Goal: Transaction & Acquisition: Purchase product/service

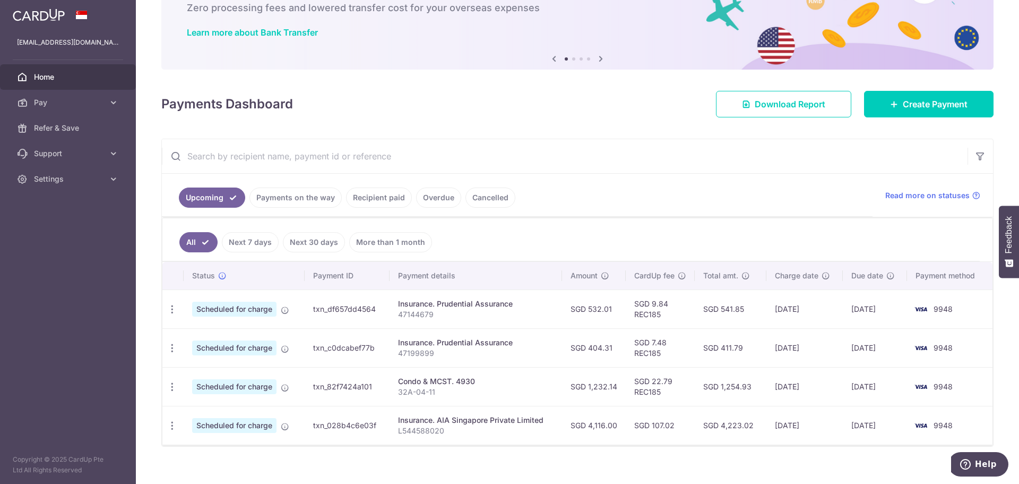
scroll to position [79, 0]
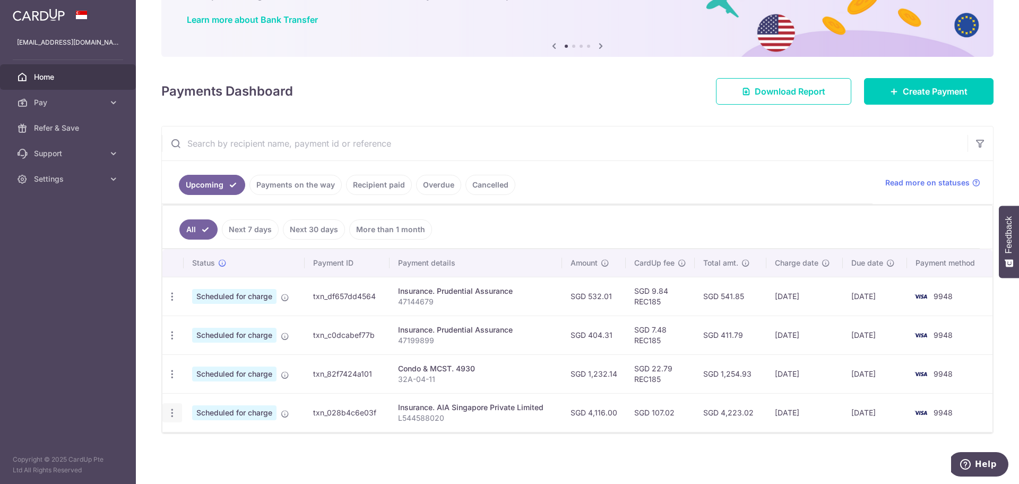
click at [176, 412] on body "zhuopeiyi@hotmail.com Home Pay Payments Recipients Cards Refer & Save Support F…" at bounding box center [509, 242] width 1019 height 484
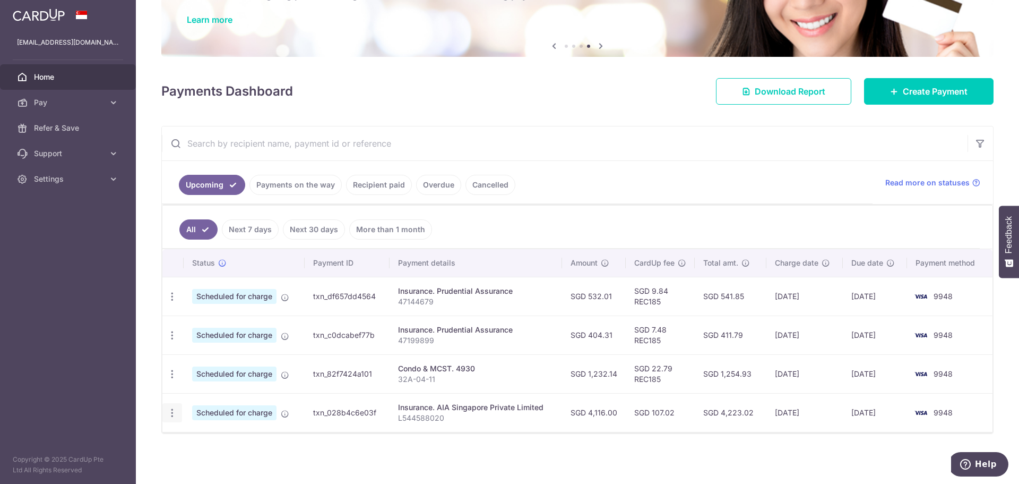
click at [173, 302] on icon "button" at bounding box center [172, 296] width 11 height 11
click at [218, 463] on span "Cancel payment" at bounding box center [228, 467] width 71 height 13
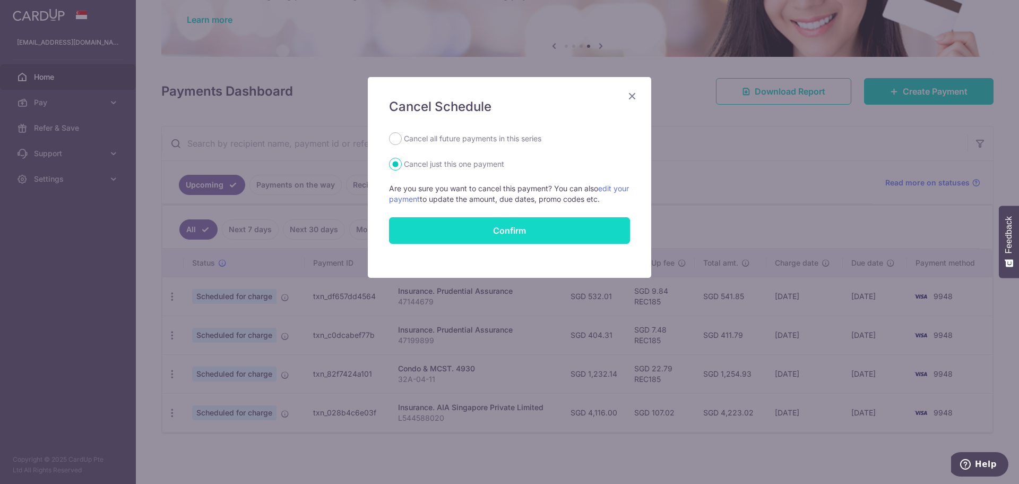
click at [478, 236] on button "Confirm" at bounding box center [509, 230] width 241 height 27
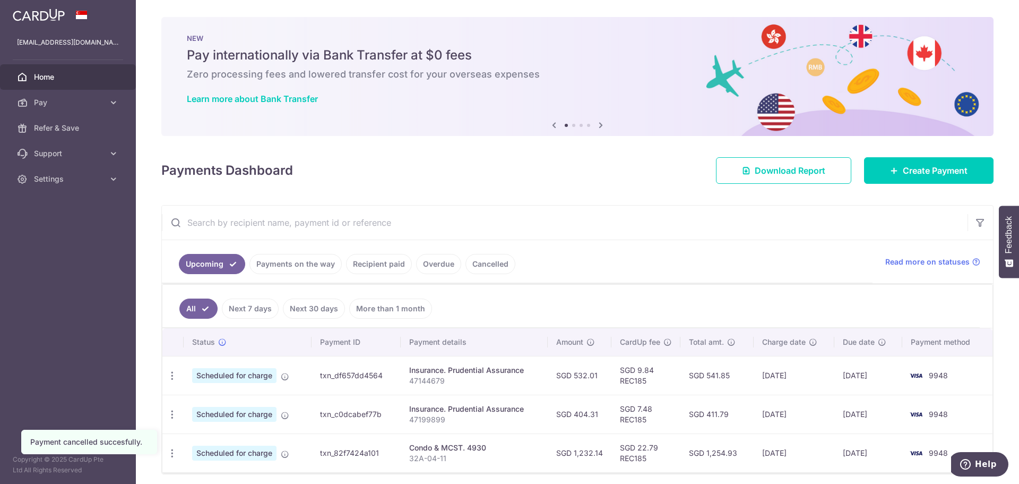
scroll to position [40, 0]
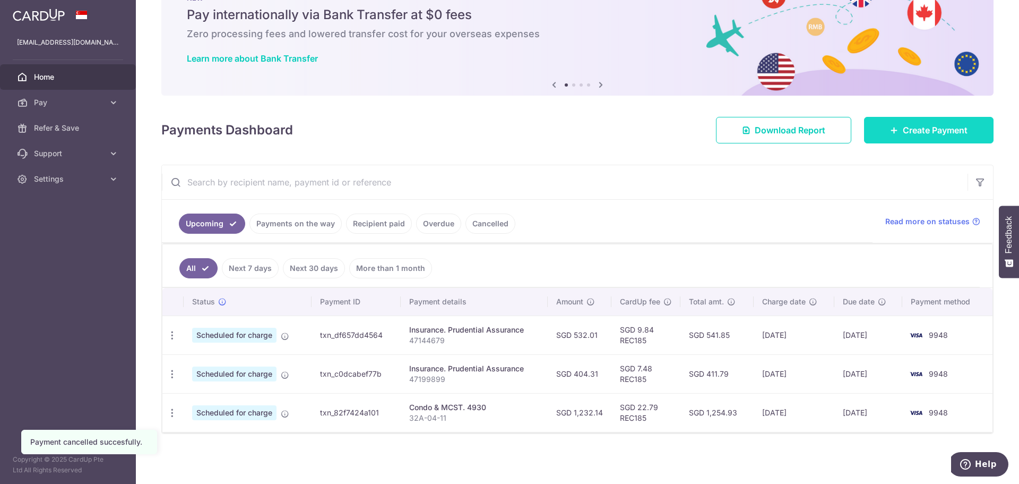
click at [916, 125] on span "Create Payment" at bounding box center [935, 130] width 65 height 13
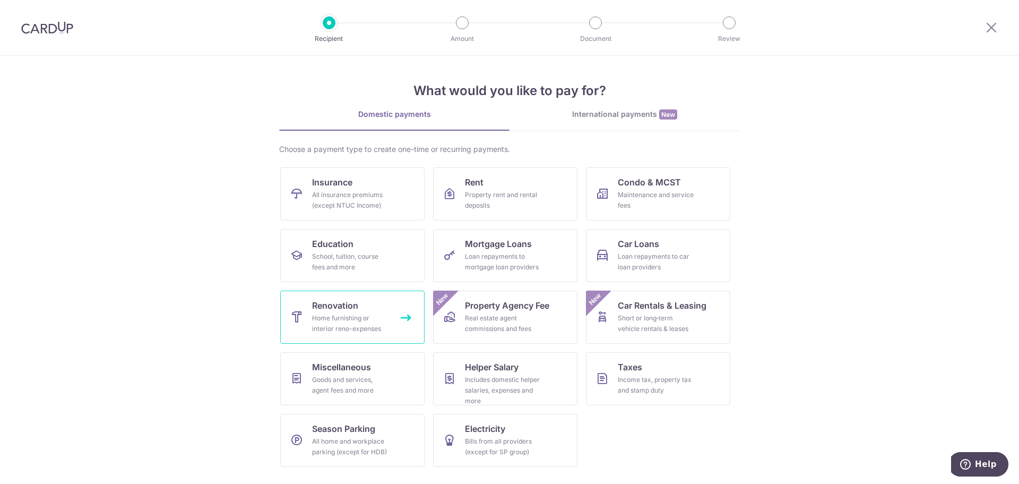
click at [357, 331] on div "Home furnishing or interior reno-expenses" at bounding box center [350, 323] width 76 height 21
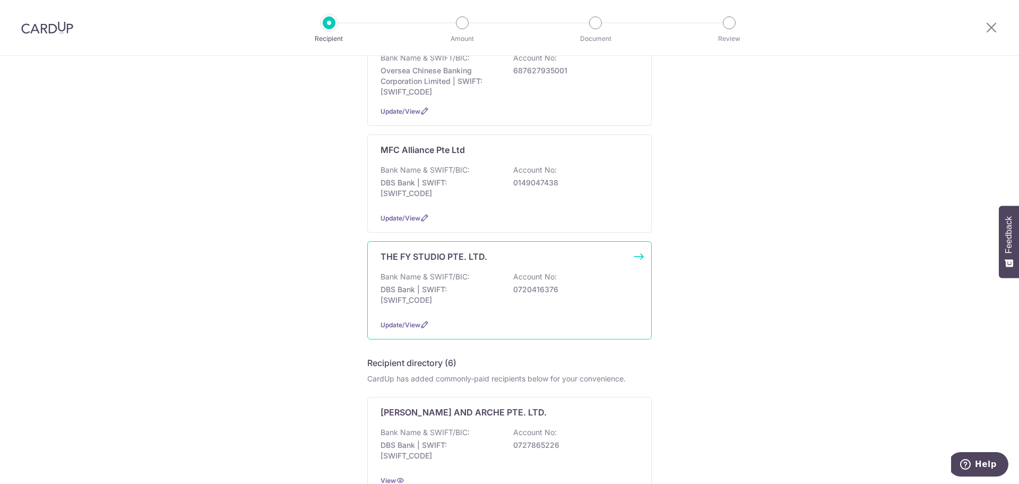
scroll to position [916, 0]
click at [565, 283] on p "0720416376" at bounding box center [572, 288] width 119 height 11
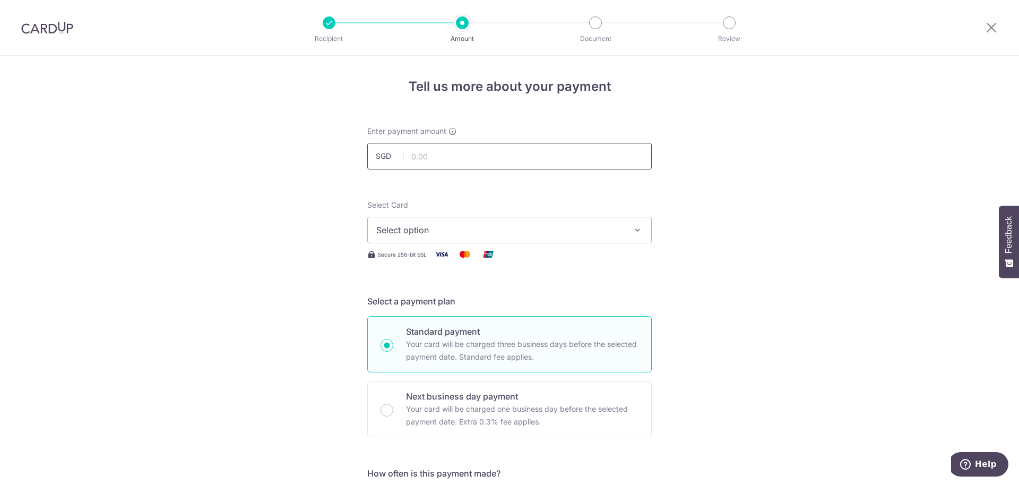
click at [506, 157] on input "text" at bounding box center [509, 156] width 285 height 27
type input "5,209.59"
click at [586, 236] on button "Select option" at bounding box center [509, 230] width 285 height 27
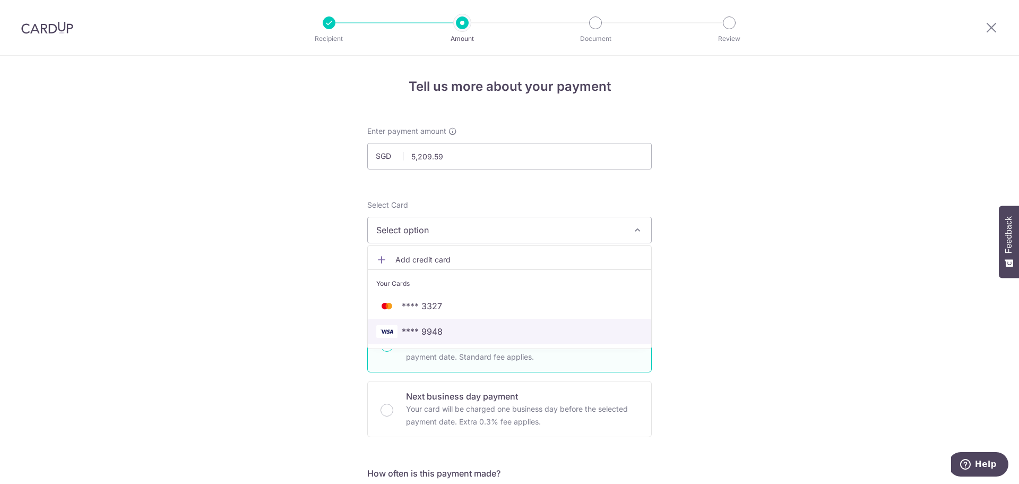
click at [499, 337] on span "**** 9948" at bounding box center [509, 331] width 266 height 13
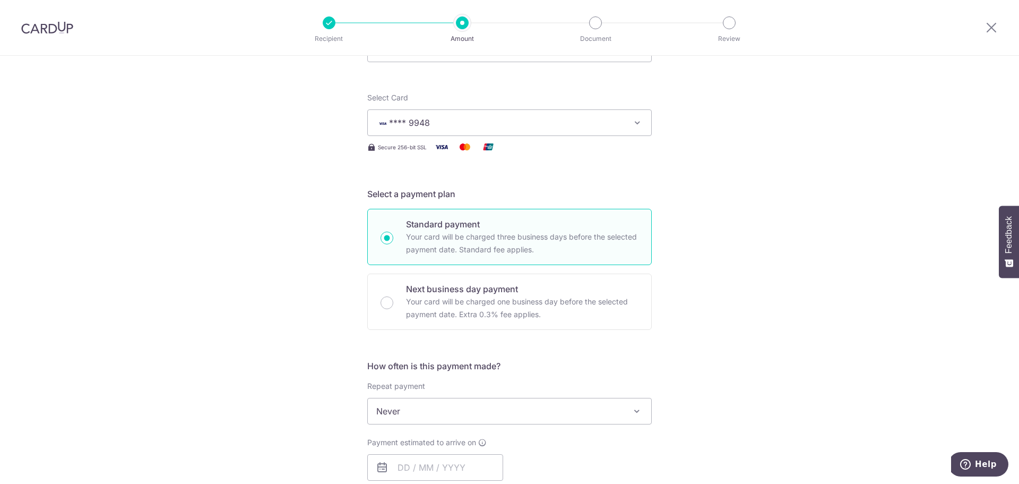
scroll to position [170, 0]
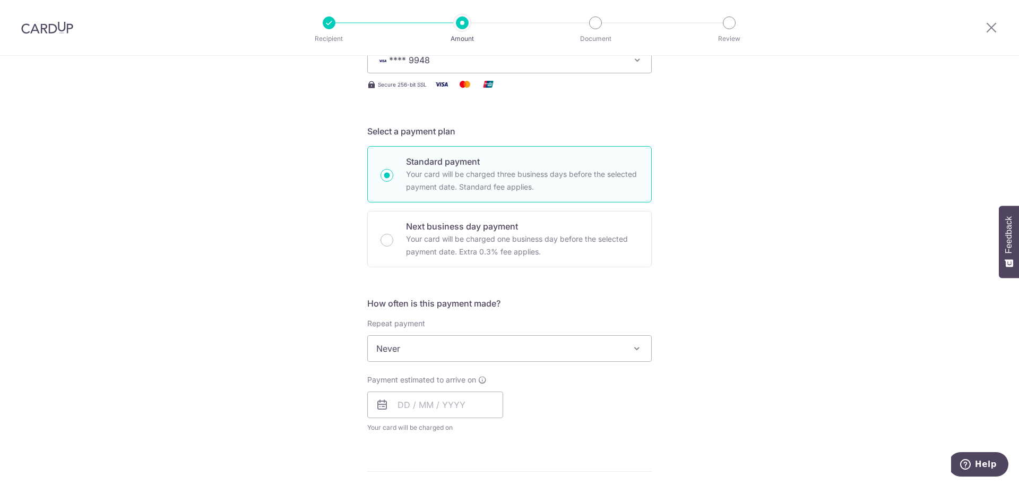
click at [606, 367] on div "How often is this payment made? Repeat payment Never Every week Every month Eve…" at bounding box center [509, 369] width 285 height 144
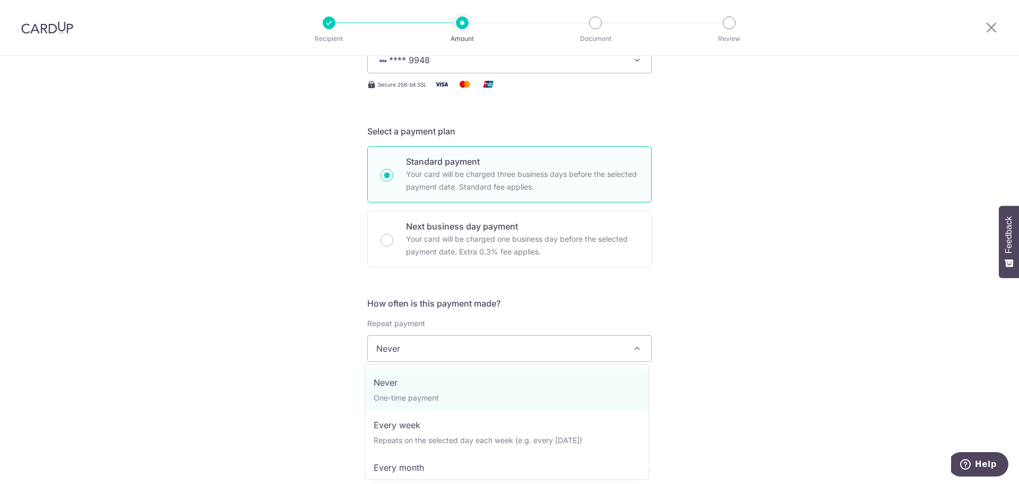
click at [612, 355] on span "Never" at bounding box center [509, 347] width 283 height 25
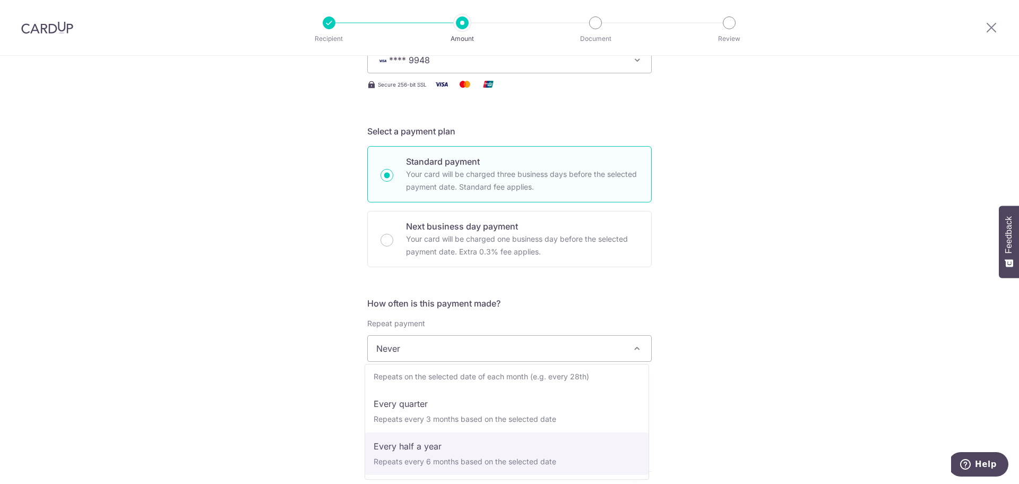
select select "5"
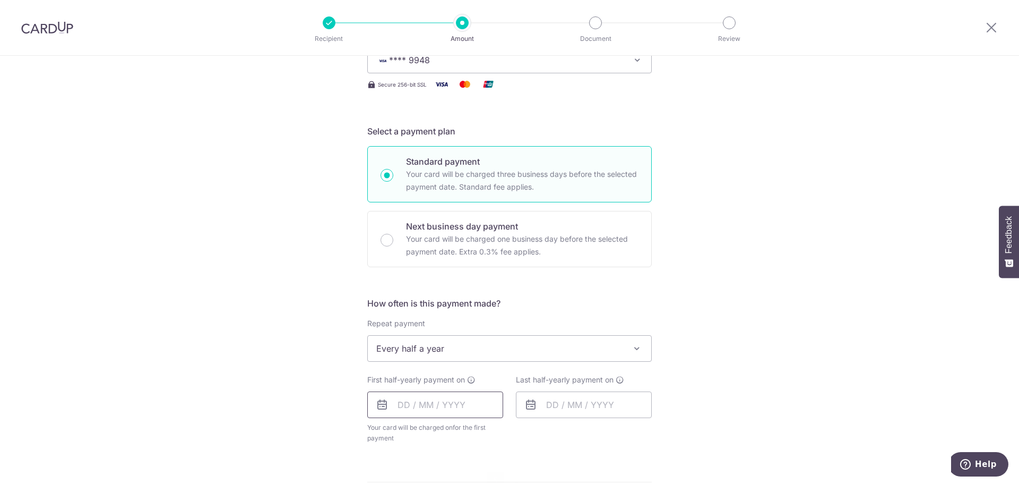
click at [456, 400] on input "text" at bounding box center [435, 404] width 136 height 27
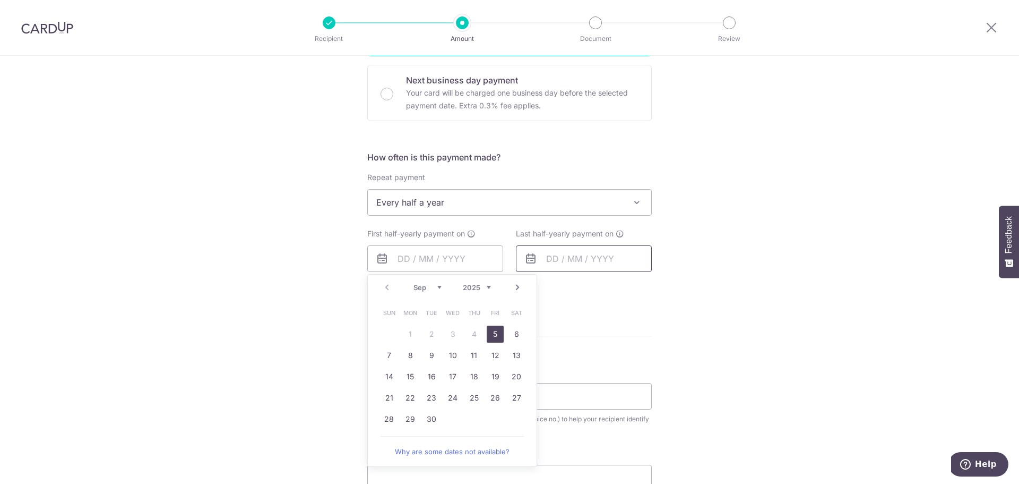
drag, startPoint x: 496, startPoint y: 329, endPoint x: 566, endPoint y: 262, distance: 97.3
click at [496, 329] on link "5" at bounding box center [495, 333] width 17 height 17
type input "[DATE]"
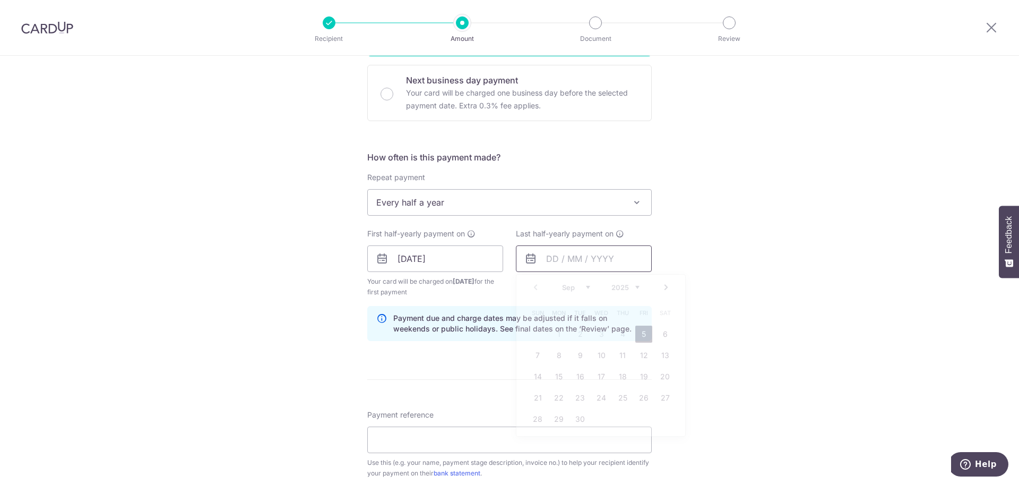
click at [586, 257] on input "text" at bounding box center [584, 258] width 136 height 27
click at [635, 286] on select "2025 2026 2027 2028 2029 2030 2031 2032 2033 2034 2035" at bounding box center [626, 287] width 28 height 8
click at [578, 331] on link "1" at bounding box center [580, 333] width 17 height 17
type input "01/09/2026"
click at [751, 343] on div "Tell us more about your payment Enter payment amount SGD 5,209.59 5209.59 Selec…" at bounding box center [509, 283] width 1019 height 1086
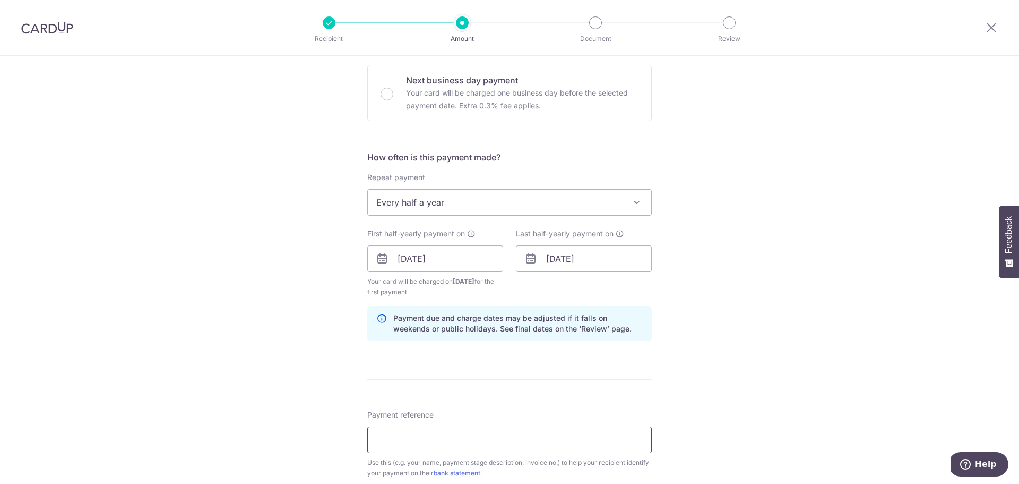
click at [488, 435] on input "Payment reference" at bounding box center [509, 439] width 285 height 27
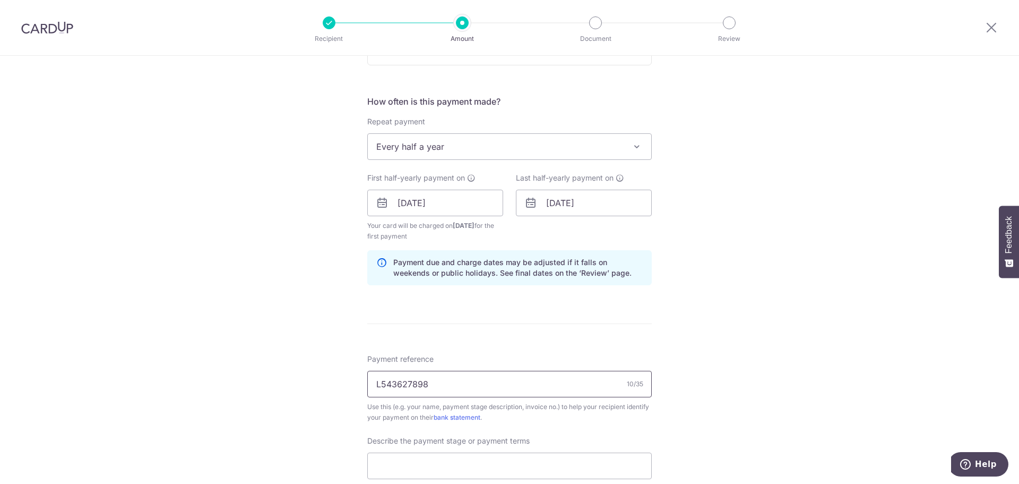
scroll to position [374, 0]
type input "L"
type input "INV250029 P0027"
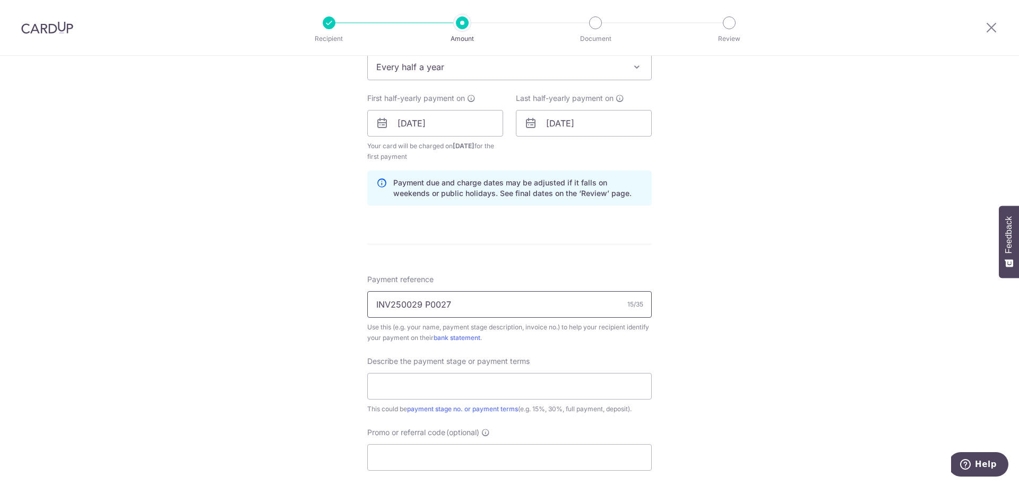
scroll to position [452, 0]
click at [556, 386] on input "text" at bounding box center [509, 385] width 285 height 27
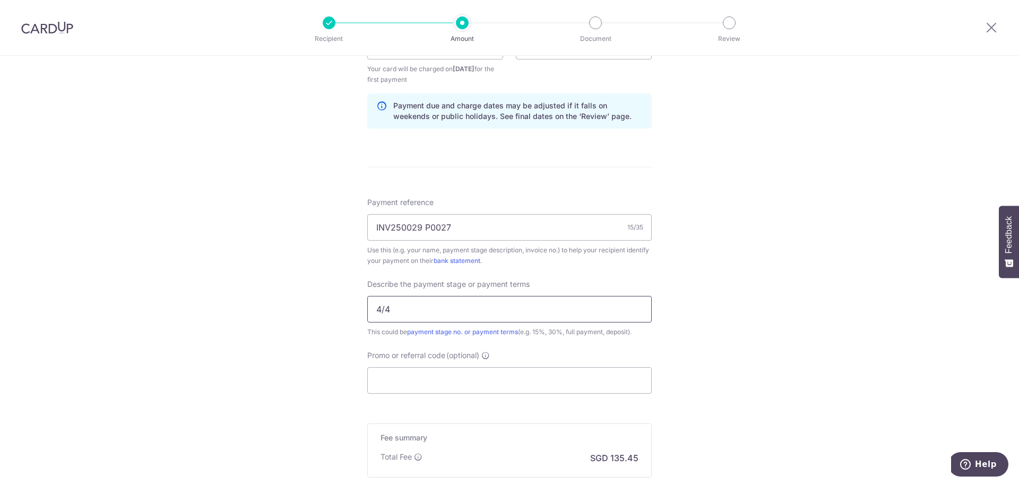
scroll to position [529, 0]
type input "4/4"
click at [543, 380] on input "Promo or referral code (optional)" at bounding box center [509, 379] width 285 height 27
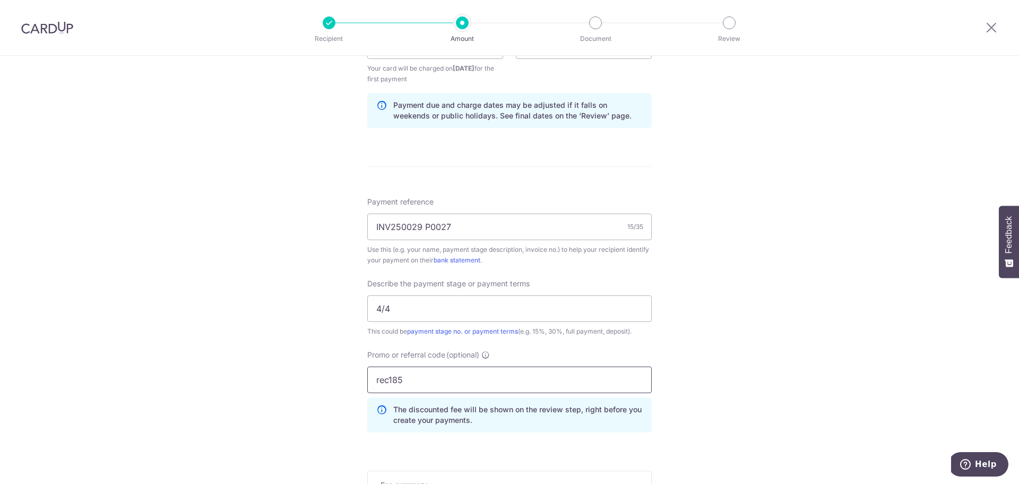
type input "rec185"
click at [782, 379] on div "Tell us more about your payment Enter payment amount SGD 5,209.59 5209.59 Selec…" at bounding box center [509, 93] width 1019 height 1133
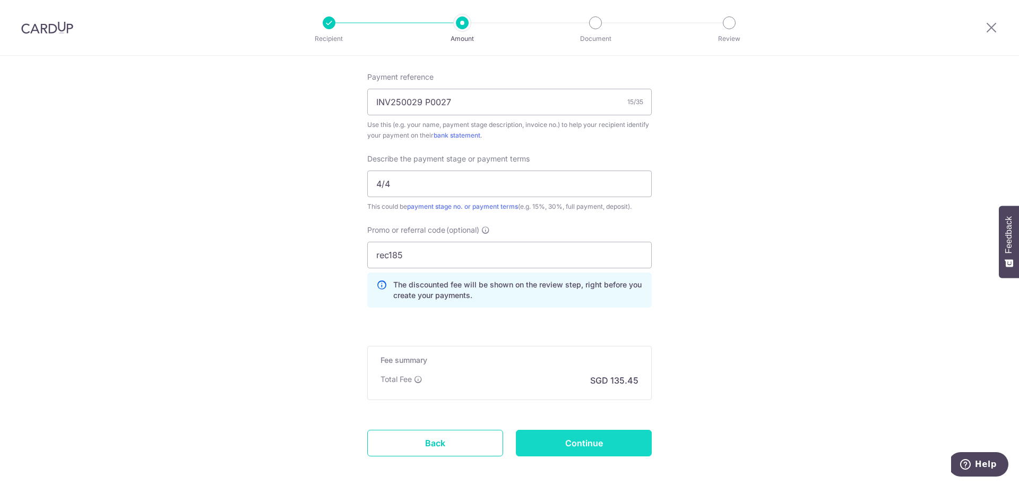
click at [590, 441] on input "Continue" at bounding box center [584, 442] width 136 height 27
type input "Create Schedule"
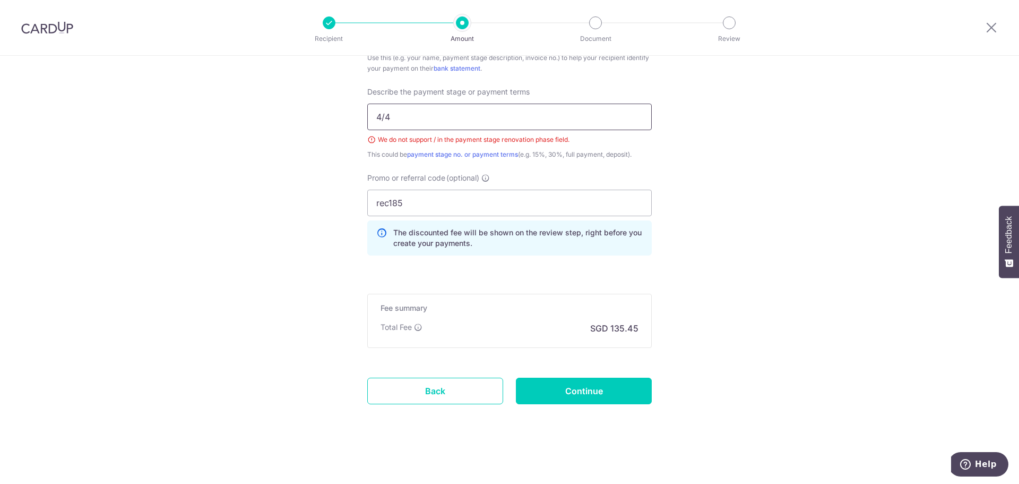
click at [497, 120] on input "4/4" at bounding box center [509, 117] width 285 height 27
type input "4 of 4"
click at [607, 395] on input "Continue" at bounding box center [584, 390] width 136 height 27
type input "Create Schedule"
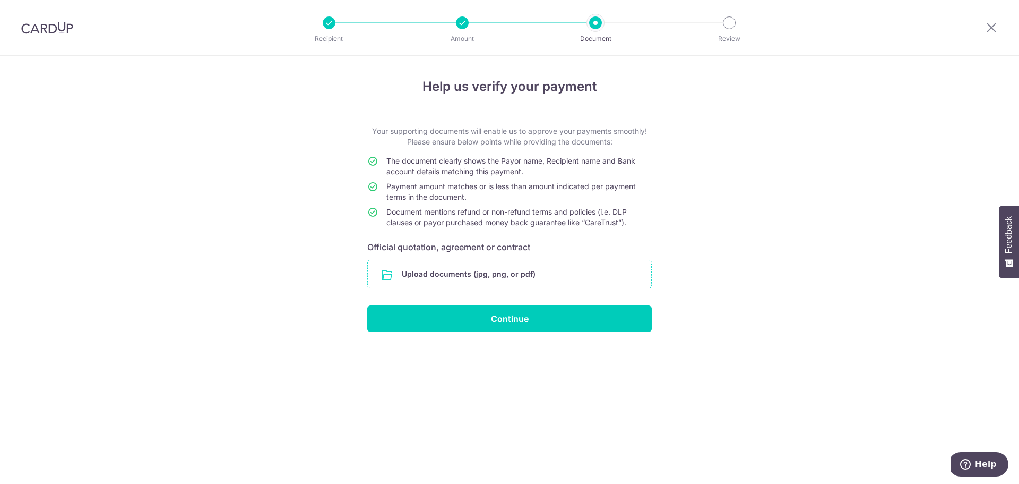
drag, startPoint x: 511, startPoint y: 272, endPoint x: 470, endPoint y: 278, distance: 41.7
click at [470, 278] on input "file" at bounding box center [509, 274] width 283 height 28
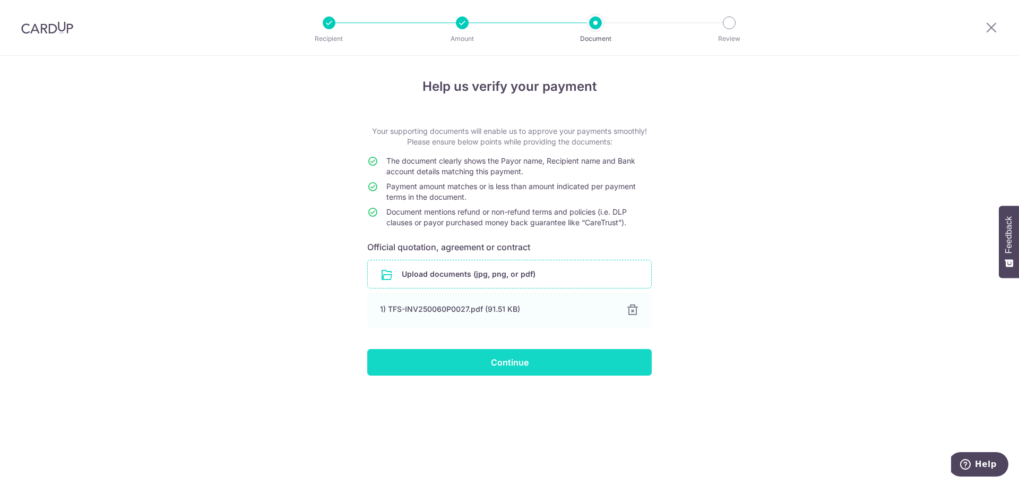
click at [471, 361] on input "Continue" at bounding box center [509, 362] width 285 height 27
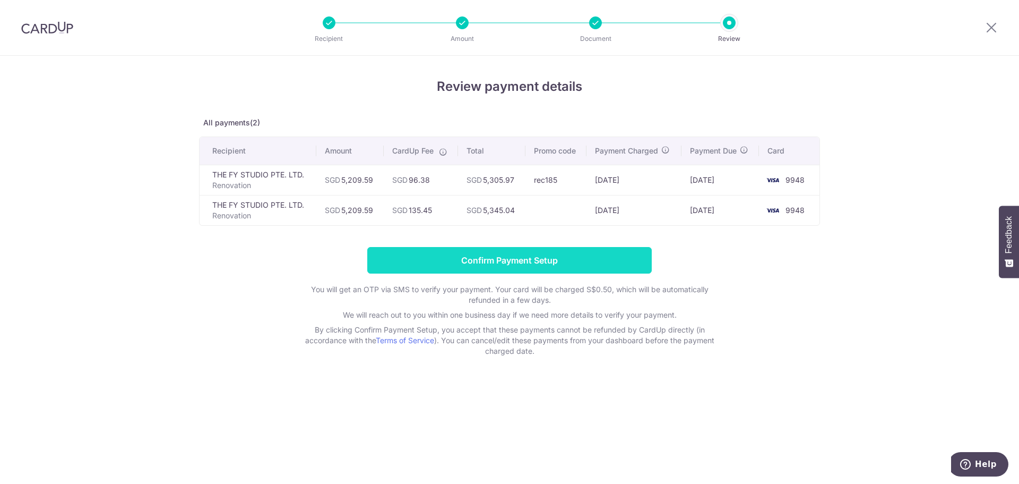
click at [588, 253] on input "Confirm Payment Setup" at bounding box center [509, 260] width 285 height 27
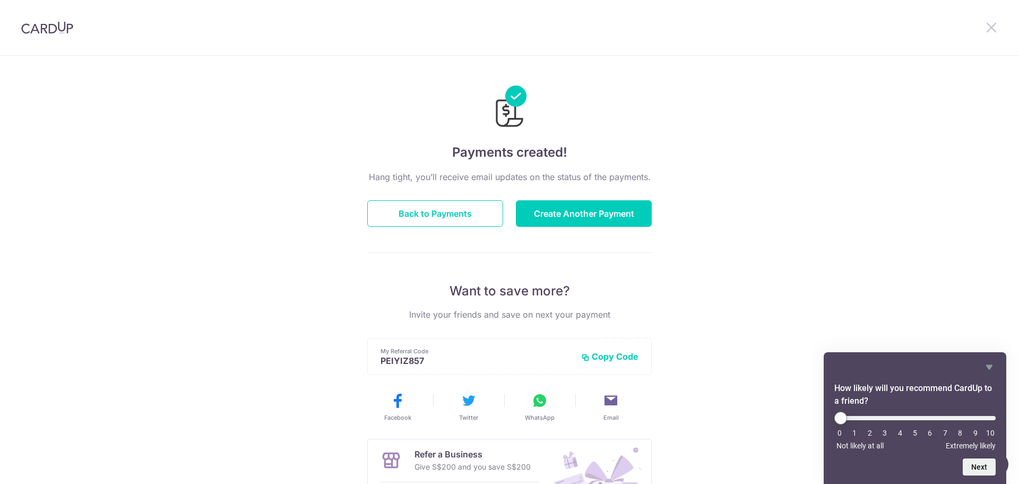
click at [997, 31] on icon at bounding box center [991, 27] width 13 height 13
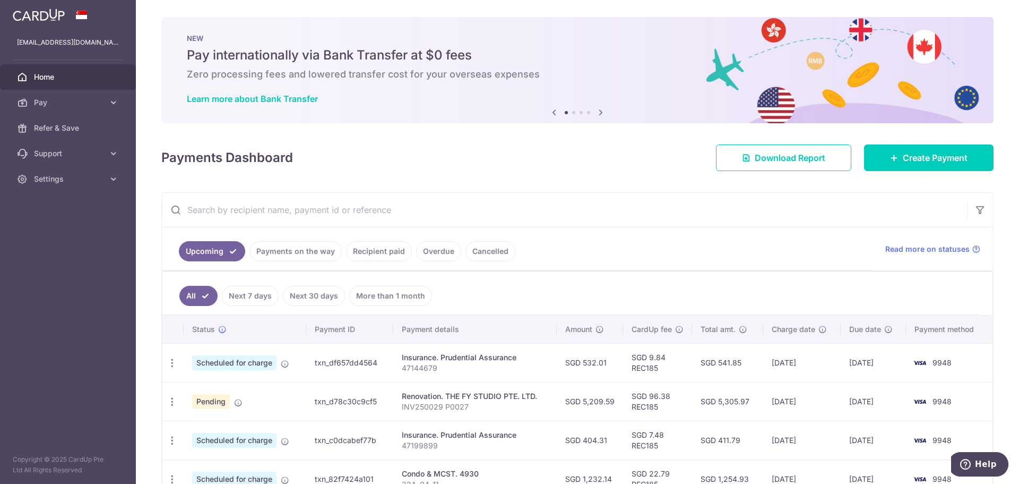
scroll to position [105, 0]
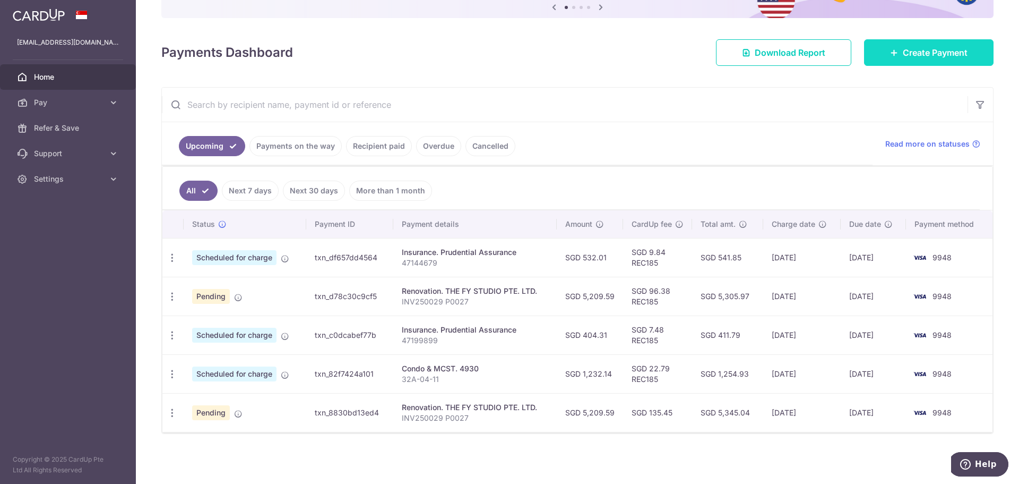
click at [930, 50] on span "Create Payment" at bounding box center [935, 52] width 65 height 13
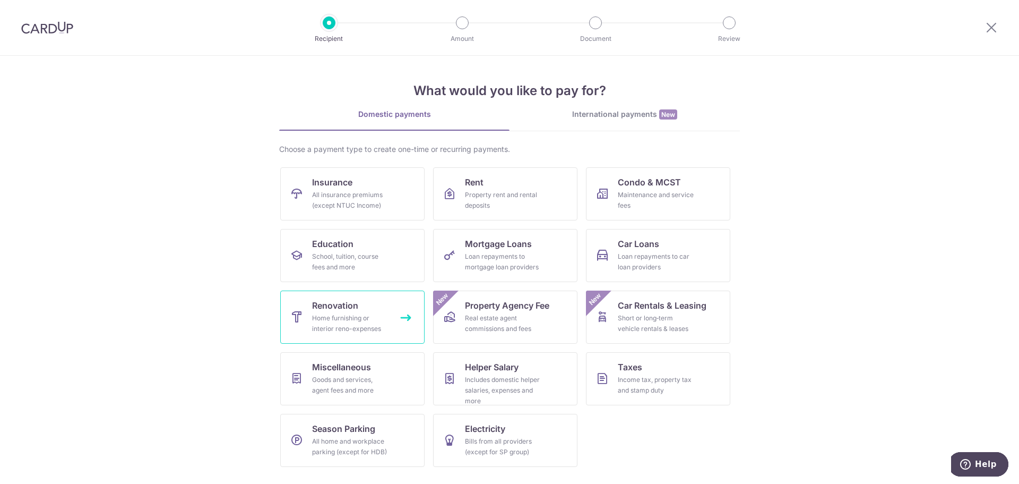
click at [378, 313] on div "Home furnishing or interior reno-expenses" at bounding box center [350, 323] width 76 height 21
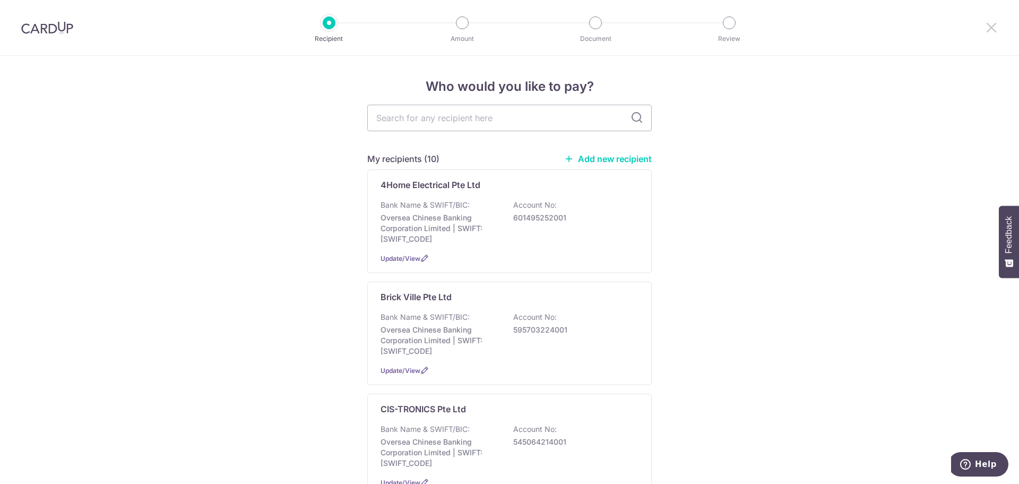
click at [997, 32] on icon at bounding box center [991, 27] width 13 height 13
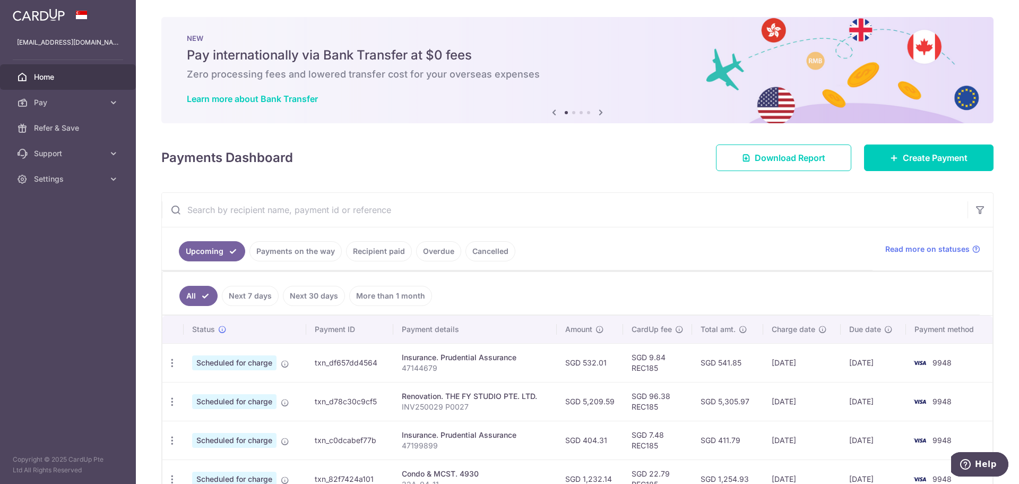
scroll to position [105, 0]
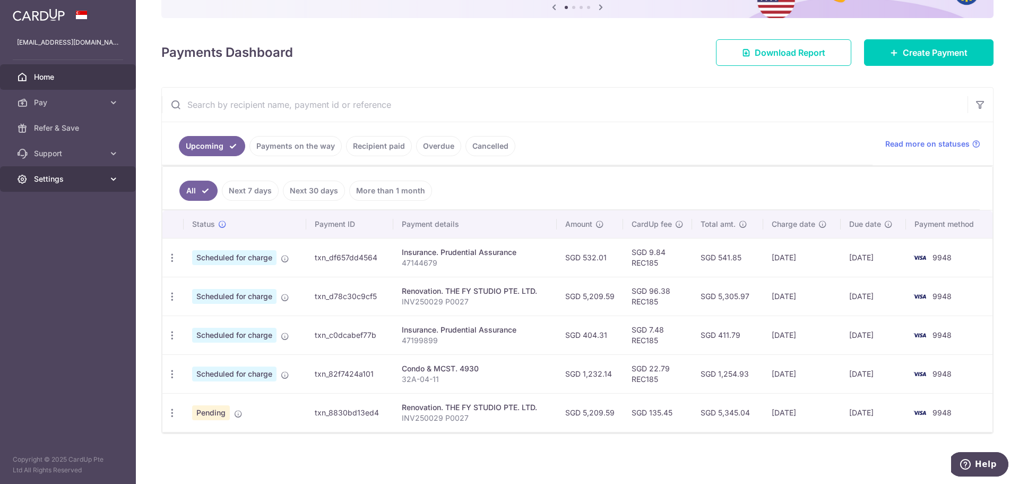
click at [121, 176] on link "Settings" at bounding box center [68, 178] width 136 height 25
click at [75, 227] on span "Logout" at bounding box center [69, 230] width 70 height 11
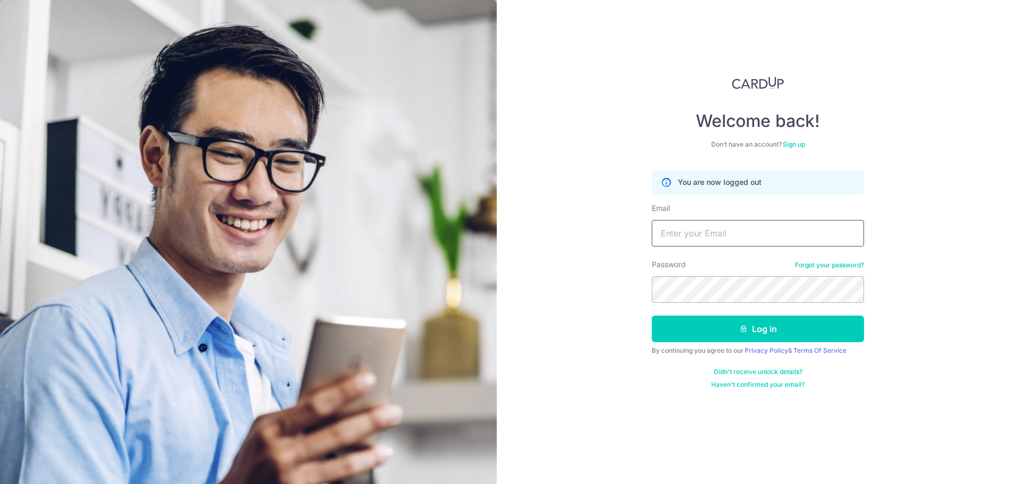
click at [690, 233] on input "Email" at bounding box center [758, 233] width 212 height 27
type input "[EMAIL_ADDRESS][PERSON_NAME][DOMAIN_NAME]"
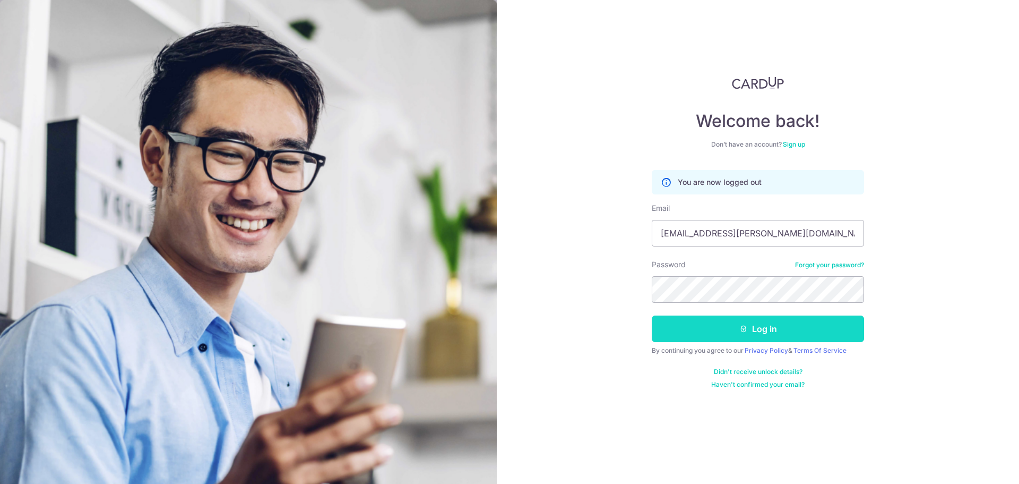
click at [748, 326] on button "Log in" at bounding box center [758, 328] width 212 height 27
